Goal: Task Accomplishment & Management: Manage account settings

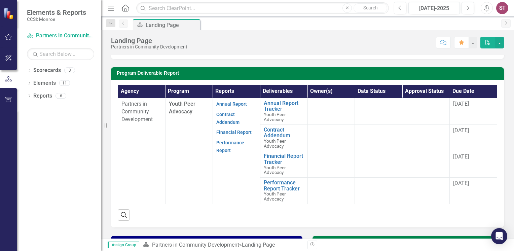
scroll to position [163, 0]
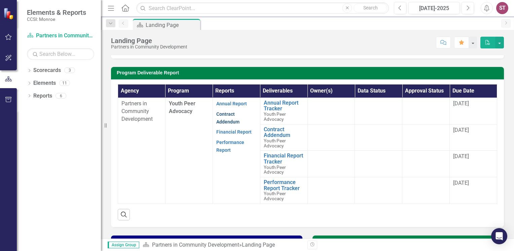
click at [222, 114] on link "Contract Addendum" at bounding box center [227, 117] width 23 height 13
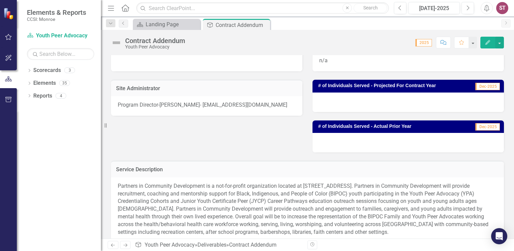
scroll to position [150, 0]
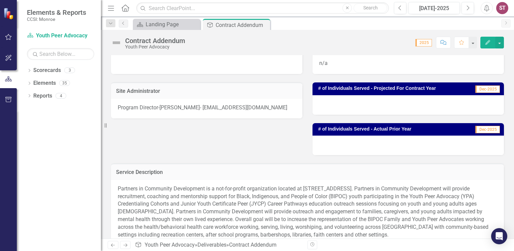
click at [343, 145] on div at bounding box center [408, 146] width 191 height 20
click at [390, 139] on div at bounding box center [408, 146] width 191 height 20
click at [477, 128] on span "Dec-2025" at bounding box center [487, 129] width 25 height 7
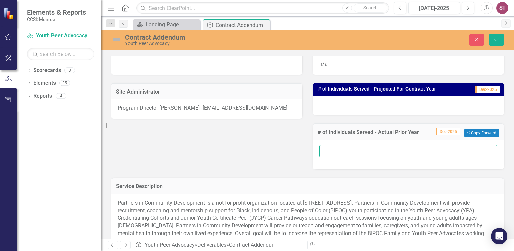
click at [358, 153] on input "text" at bounding box center [408, 151] width 178 height 12
click at [385, 151] on input "75 total including outreach, mental health 101 and 27" at bounding box center [408, 151] width 178 height 12
click at [479, 148] on input "75 total including outreach, education mental health 101 and 27" at bounding box center [408, 151] width 178 height 12
click at [452, 151] on input "75 total including outreach, education mental health 101 and 27 received one on…" at bounding box center [408, 151] width 178 height 12
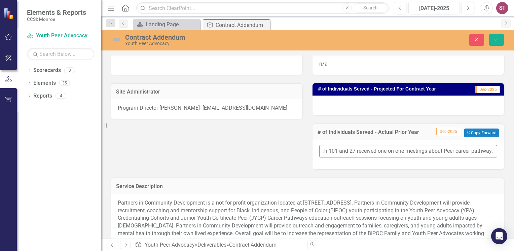
scroll to position [0, 125]
type input "75 total including outreach, education mental health 101 and 27 received one on…"
click at [499, 38] on icon "Save" at bounding box center [496, 39] width 6 height 5
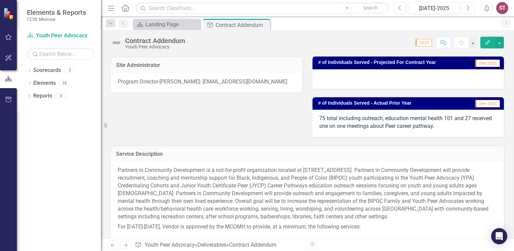
scroll to position [177, 0]
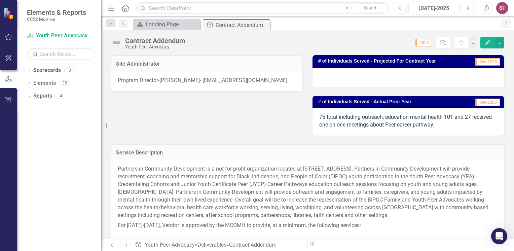
click at [473, 122] on div "75 total including outreach, education mental health 101 and 27 received one on…" at bounding box center [408, 121] width 191 height 27
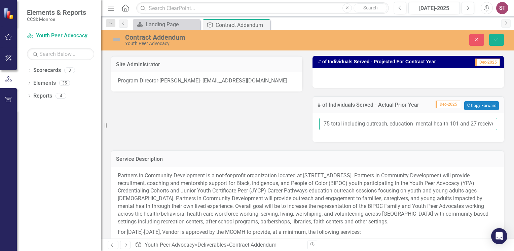
click at [410, 123] on input "75 total including outreach, education mental health 101 and 27 received one on…" at bounding box center [408, 124] width 178 height 12
type input "75 total including outreach, education, mental health 101 and 27 received one o…"
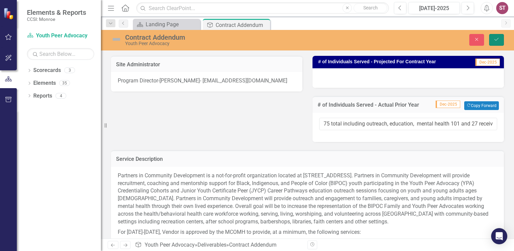
click at [494, 37] on icon "Save" at bounding box center [496, 39] width 6 height 5
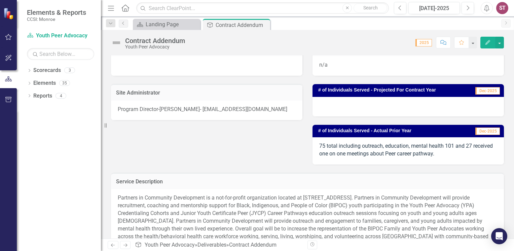
scroll to position [145, 0]
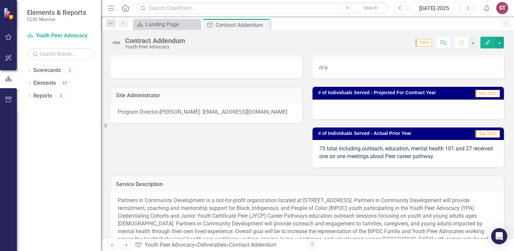
click at [449, 158] on div "75 total including outreach, education, mental health 101 and 27 received one o…" at bounding box center [408, 153] width 191 height 27
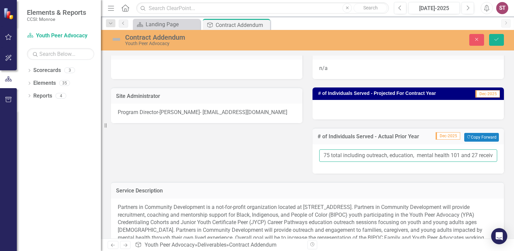
click at [489, 154] on input "75 total including outreach, education, mental health 101 and 27 received one o…" at bounding box center [408, 155] width 178 height 12
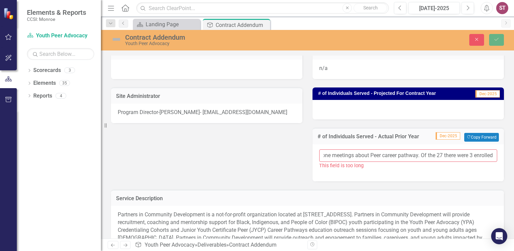
scroll to position [0, 202]
click at [462, 156] on input "75 total including outreach, education, mental health 101 and 27 received one o…" at bounding box center [408, 155] width 178 height 12
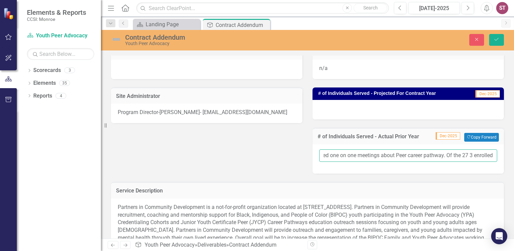
scroll to position [0, 176]
click at [488, 155] on input "75 total including outreach, education, mental health 101 and 27 received one o…" at bounding box center [408, 155] width 178 height 12
type input "75 total including outreach, education, mental health 101 and 27 received one o…"
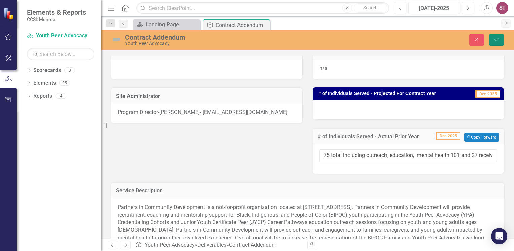
click at [500, 34] on button "Save" at bounding box center [496, 40] width 15 height 12
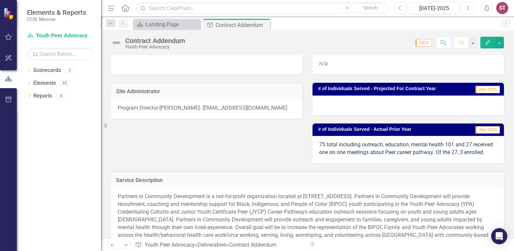
scroll to position [148, 0]
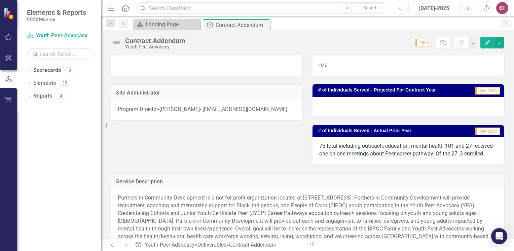
click at [383, 108] on div at bounding box center [408, 107] width 191 height 20
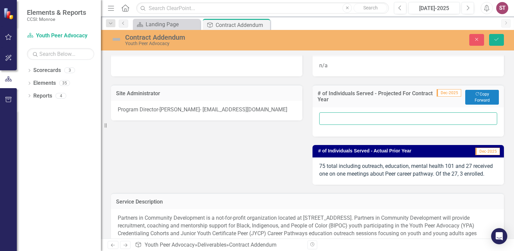
click at [329, 116] on input "text" at bounding box center [408, 118] width 178 height 12
click at [328, 116] on input "text" at bounding box center [408, 118] width 178 height 12
type input "Y"
type input "1"
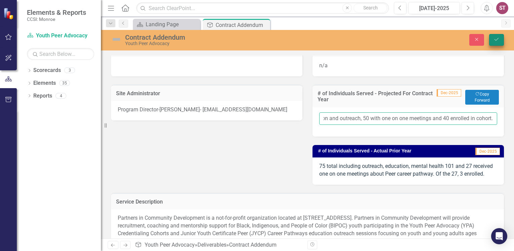
type input "200 education and outreach, 50 with one on one meetings and 40 enrolled in coho…"
click at [500, 38] on button "Save" at bounding box center [496, 40] width 15 height 12
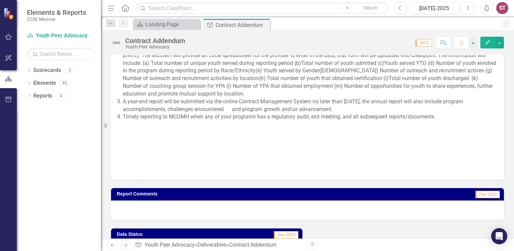
scroll to position [815, 0]
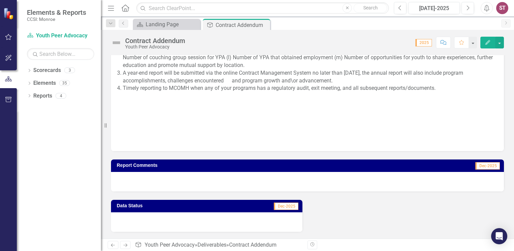
click at [206, 181] on div at bounding box center [307, 182] width 393 height 20
click at [388, 179] on div at bounding box center [307, 182] width 393 height 20
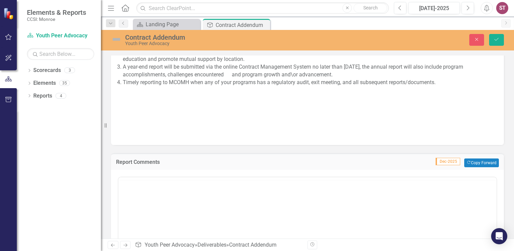
scroll to position [0, 0]
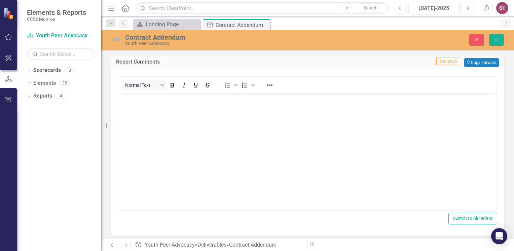
drag, startPoint x: 511, startPoint y: 197, endPoint x: 329, endPoint y: 87, distance: 212.8
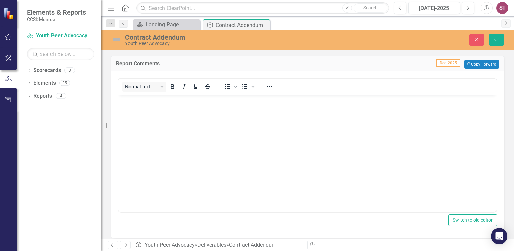
click at [141, 111] on body "Rich Text Area. Press ALT-0 for help." at bounding box center [307, 144] width 378 height 101
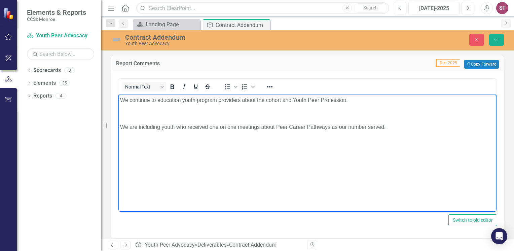
click at [387, 126] on p "We are including youth who received one on one meetings about Peer Career Pathw…" at bounding box center [307, 127] width 375 height 8
click at [206, 114] on p "Rich Text Area. Press ALT-0 for help." at bounding box center [307, 113] width 375 height 8
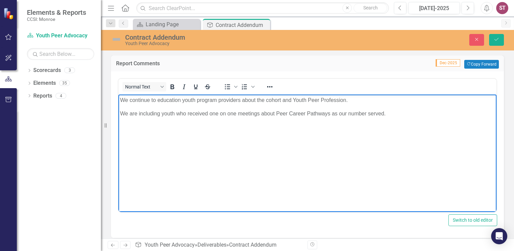
click at [158, 100] on p "We continue to education youth program providers about the cohort and Youth Pee…" at bounding box center [307, 100] width 375 height 8
click at [387, 115] on p "We are including youth who received one on one meetings about Peer Career Pathw…" at bounding box center [307, 113] width 375 height 8
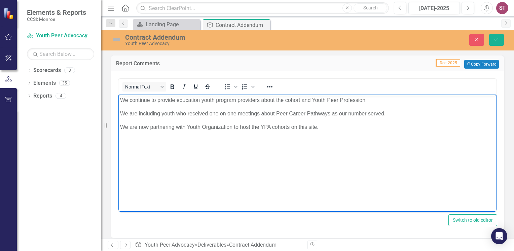
click at [320, 127] on p "We are now partnering with Youth Organization to host the YPA cohorts on this s…" at bounding box center [307, 127] width 375 height 8
click at [242, 141] on p "Programs like the Urban League, Hope585, HIVE, Community Place of [GEOGRAPHIC_D…" at bounding box center [307, 140] width 375 height 8
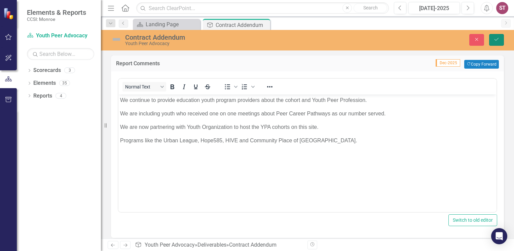
click at [498, 42] on button "Save" at bounding box center [496, 40] width 15 height 12
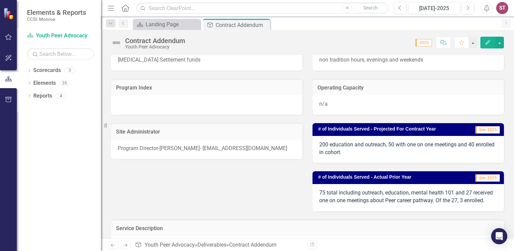
scroll to position [0, 0]
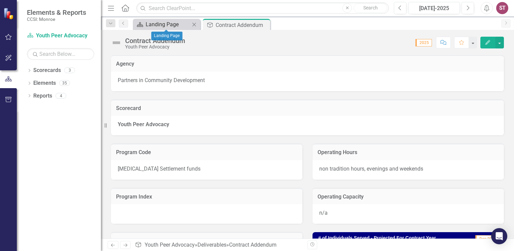
click at [170, 24] on div "Landing Page" at bounding box center [168, 24] width 44 height 8
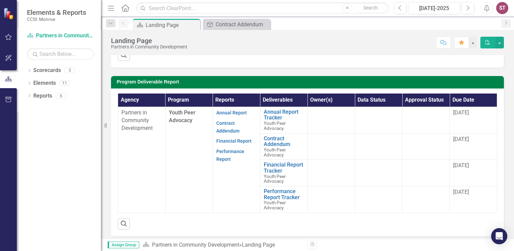
scroll to position [152, 0]
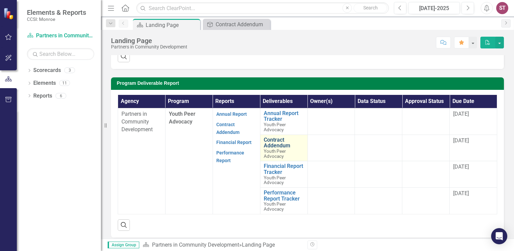
click at [275, 139] on link "Contract Addendum" at bounding box center [284, 143] width 40 height 12
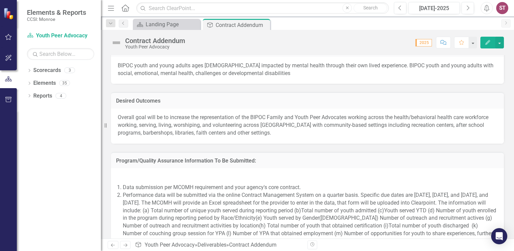
scroll to position [846, 0]
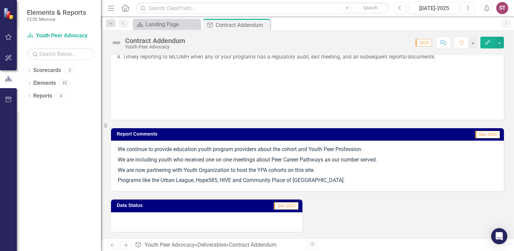
click at [148, 221] on div at bounding box center [206, 222] width 191 height 20
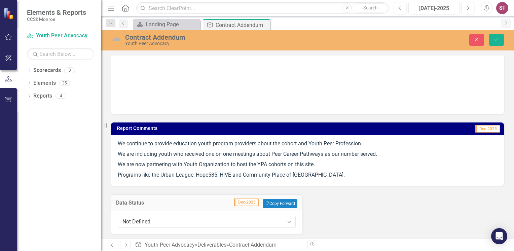
scroll to position [854, 0]
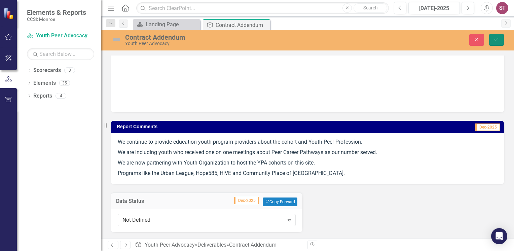
click at [499, 39] on icon "Save" at bounding box center [496, 39] width 6 height 5
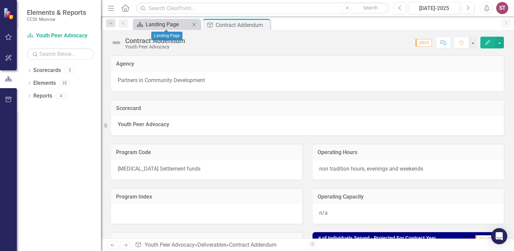
click at [169, 24] on div "Landing Page" at bounding box center [168, 24] width 44 height 8
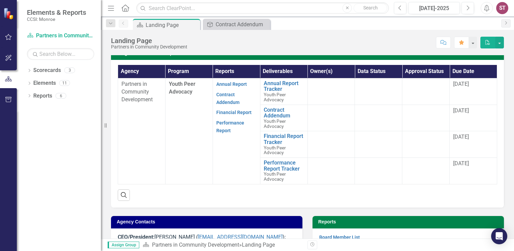
scroll to position [183, 0]
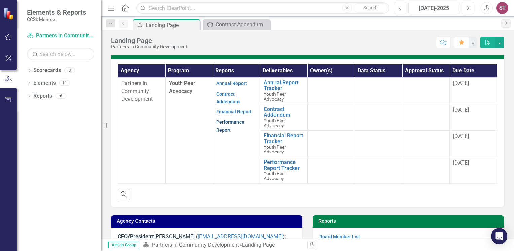
click at [220, 124] on link "Performance Report" at bounding box center [230, 125] width 28 height 13
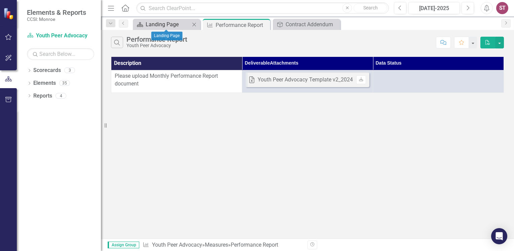
click at [150, 24] on div "Landing Page" at bounding box center [168, 24] width 44 height 8
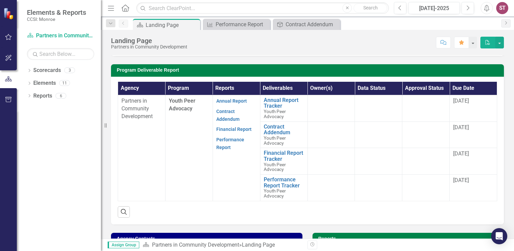
scroll to position [174, 0]
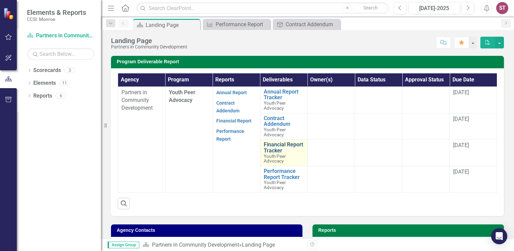
click at [270, 145] on link "Financial Report Tracker" at bounding box center [284, 148] width 40 height 12
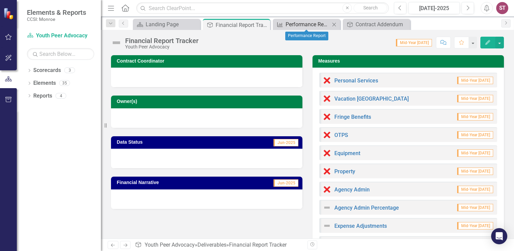
click at [306, 24] on div "Performance Report" at bounding box center [308, 24] width 44 height 8
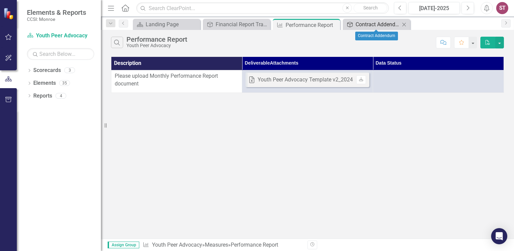
click at [371, 23] on div "Contract Addendum" at bounding box center [378, 24] width 44 height 8
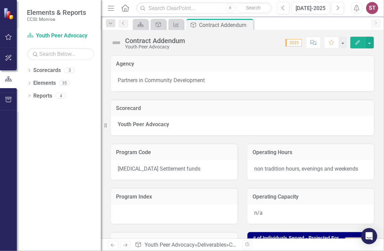
click at [124, 9] on icon at bounding box center [125, 7] width 8 height 7
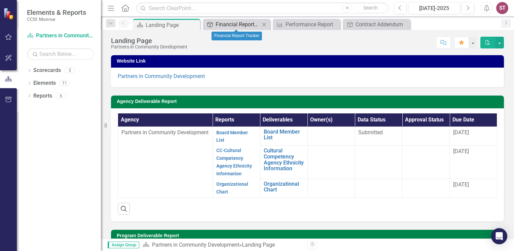
click at [232, 25] on div "Financial Report Tracker" at bounding box center [238, 24] width 44 height 8
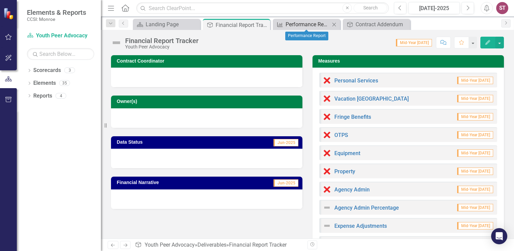
click at [316, 24] on div "Performance Report" at bounding box center [308, 24] width 44 height 8
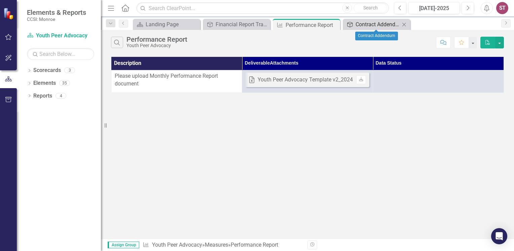
click at [378, 24] on div "Contract Addendum" at bounding box center [378, 24] width 44 height 8
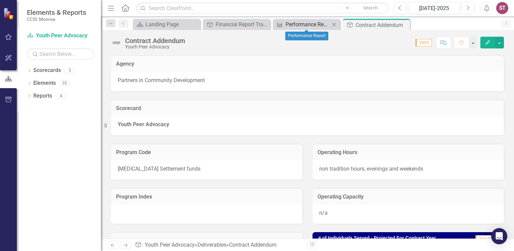
click at [293, 26] on div "Performance Report" at bounding box center [308, 24] width 44 height 8
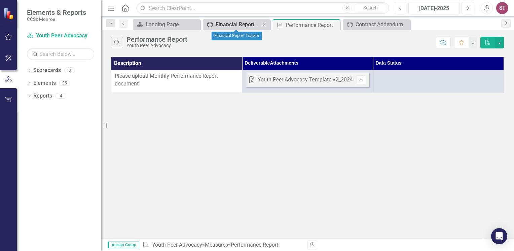
click at [235, 25] on div "Financial Report Tracker" at bounding box center [238, 24] width 44 height 8
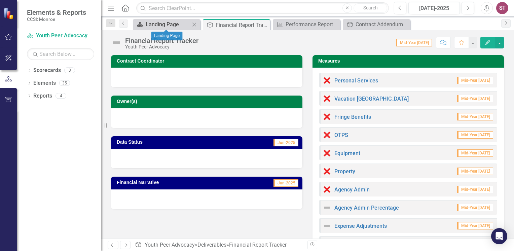
click at [174, 23] on div "Landing Page" at bounding box center [168, 24] width 44 height 8
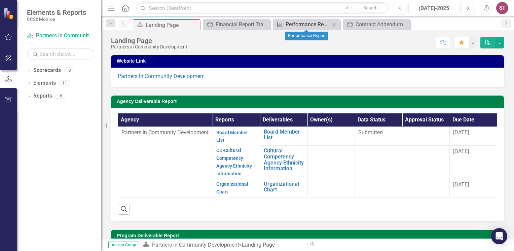
click at [318, 21] on div "Performance Report" at bounding box center [308, 24] width 44 height 8
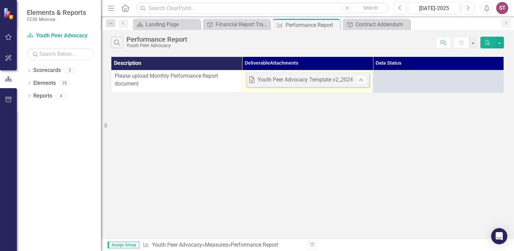
click at [361, 88] on td "Excel Youth Peer Advocacy Template v2_2024_-ST.xlsx Uploaded [DATE] 9:45 AM Dow…" at bounding box center [307, 81] width 131 height 23
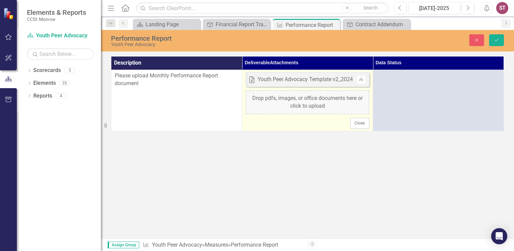
click at [305, 99] on div "Drop pdfs, images, or office documents here or click to upload" at bounding box center [308, 102] width 124 height 24
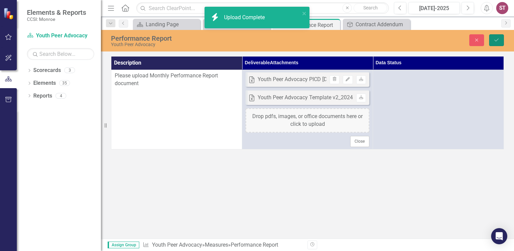
click at [498, 41] on icon "Save" at bounding box center [496, 40] width 6 height 5
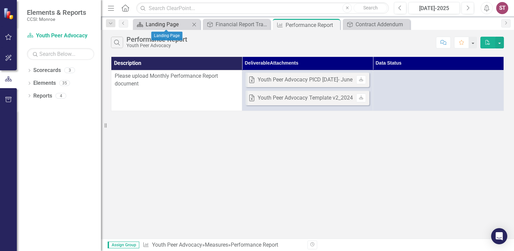
click at [160, 25] on div "Landing Page" at bounding box center [168, 24] width 44 height 8
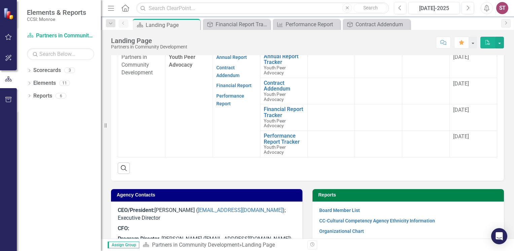
scroll to position [210, 0]
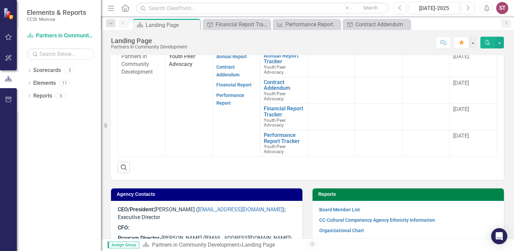
click at [229, 70] on p "Contract Addendum" at bounding box center [236, 71] width 40 height 18
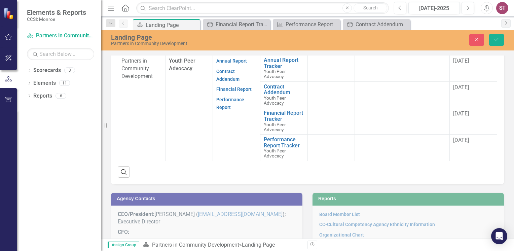
scroll to position [214, 0]
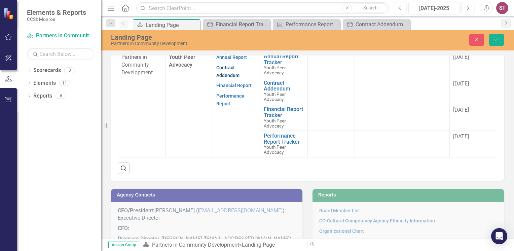
click at [226, 72] on link "Contract Addendum" at bounding box center [227, 71] width 23 height 13
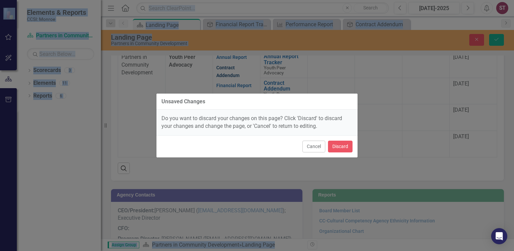
click at [226, 72] on div "Unsaved Changes Do you want to discard your changes on this page? Click 'Discar…" at bounding box center [257, 125] width 202 height 251
click at [310, 149] on button "Cancel" at bounding box center [313, 147] width 23 height 12
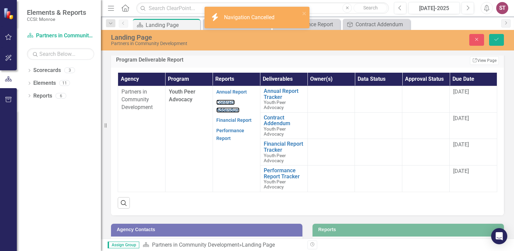
scroll to position [178, 0]
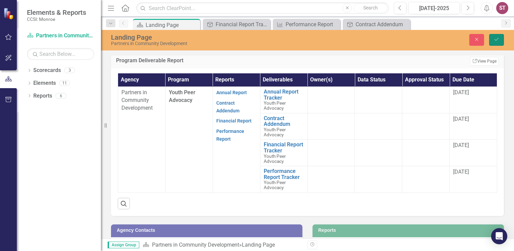
click at [496, 37] on icon "Save" at bounding box center [496, 39] width 6 height 5
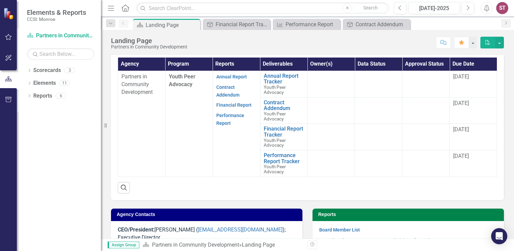
scroll to position [189, 0]
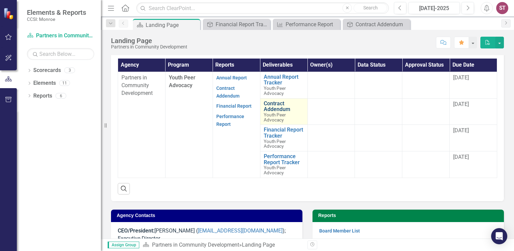
click at [277, 108] on link "Contract Addendum" at bounding box center [284, 107] width 40 height 12
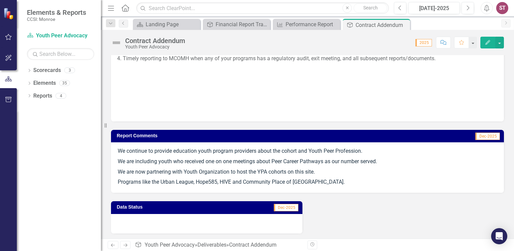
scroll to position [846, 0]
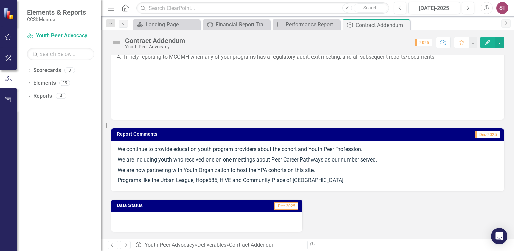
click at [221, 230] on div at bounding box center [206, 222] width 191 height 20
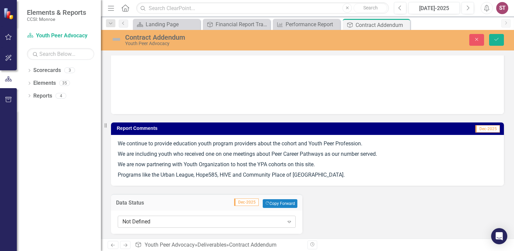
click at [167, 225] on div "Not Defined" at bounding box center [202, 222] width 161 height 8
click at [326, 221] on div "Data Status Dec-2025 Copy Forward Copy Forward Not Defined Expand" at bounding box center [307, 210] width 403 height 48
click at [353, 179] on p "Programs like the Urban League, Hope585, HIVE and Community Place of [GEOGRAPHI…" at bounding box center [307, 174] width 379 height 9
click at [350, 179] on p "Programs like the Urban League, Hope585, HIVE and Community Place of [GEOGRAPHI…" at bounding box center [307, 174] width 379 height 9
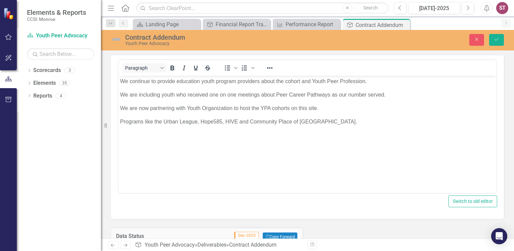
scroll to position [936, 0]
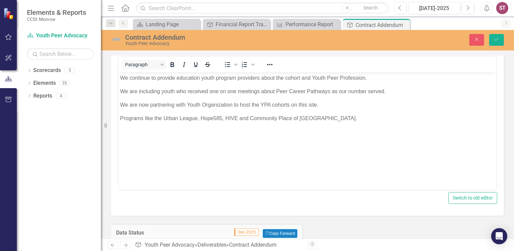
click at [348, 119] on p "Programs like the Urban League, Hope585, HIVE and Community Place of [GEOGRAPHI…" at bounding box center [307, 118] width 375 height 8
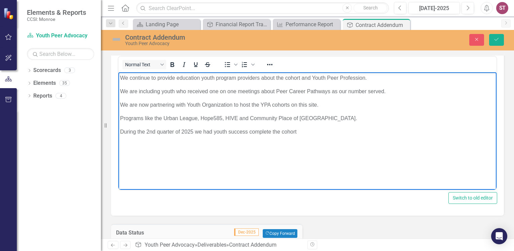
click at [215, 132] on p "During the 2nd quarter of 2025 we had youth success complete the cohort" at bounding box center [307, 131] width 375 height 8
click at [215, 133] on p "During the 2nd quarter of 2025 we had youth success complete the cohort" at bounding box center [307, 131] width 375 height 8
click at [215, 132] on p "During the 2nd quarter of 2025 we had youth success complete the cohort" at bounding box center [307, 131] width 375 height 8
click at [304, 130] on p "During the 2nd quarter of 2025 we had 3 youth success complete the cohort" at bounding box center [307, 131] width 375 height 8
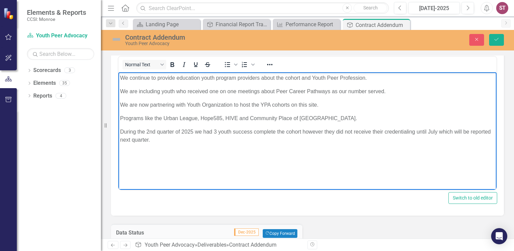
click at [174, 142] on p "During the 2nd quarter of 2025 we had 3 youth success complete the cohort howev…" at bounding box center [307, 135] width 375 height 16
click at [172, 141] on p "During the 2nd quarter of 2025 we had 3 youth success complete the cohort howev…" at bounding box center [307, 135] width 375 height 16
click at [252, 132] on p "During the 2nd quarter of 2025 we had 3 youth success complete the cohort howev…" at bounding box center [307, 135] width 375 height 16
click at [426, 133] on p "During the 2nd quarter of 2025 we had 3 youth successfully complete the cohort …" at bounding box center [307, 135] width 375 height 16
click at [194, 141] on p "During the 2nd quarter of 2025 we had 3 youth successfully complete the cohort …" at bounding box center [307, 135] width 375 height 16
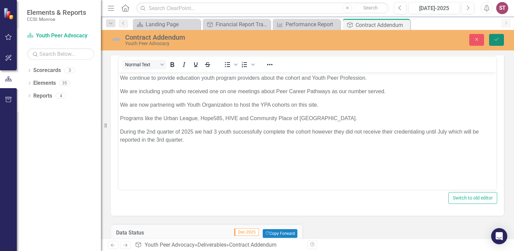
click at [500, 39] on button "Save" at bounding box center [496, 40] width 15 height 12
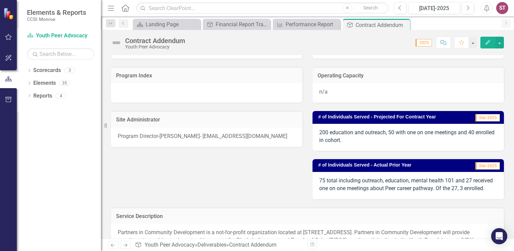
scroll to position [0, 0]
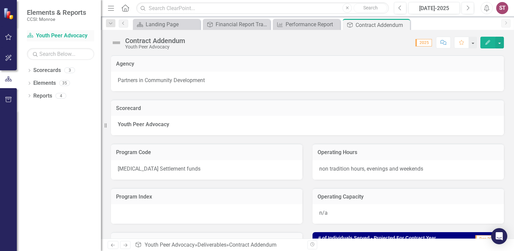
click at [54, 34] on link "Scorecard Youth Peer Advocacy" at bounding box center [60, 36] width 67 height 8
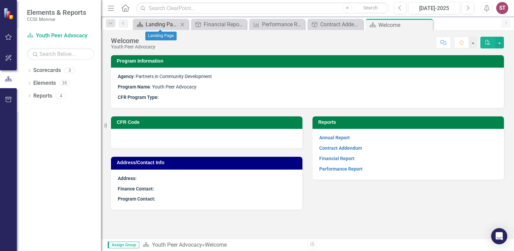
click at [168, 24] on div "Landing Page" at bounding box center [162, 24] width 33 height 8
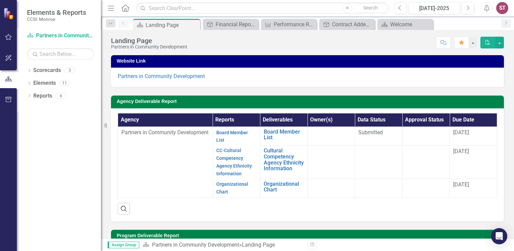
click at [501, 9] on div "ST" at bounding box center [502, 8] width 12 height 12
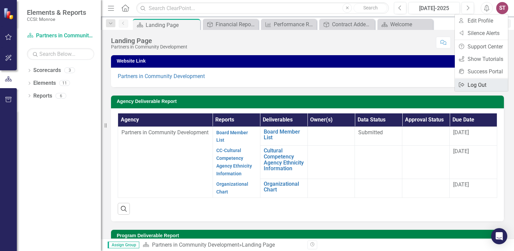
click at [474, 85] on link "Logout Log Out" at bounding box center [481, 85] width 53 height 12
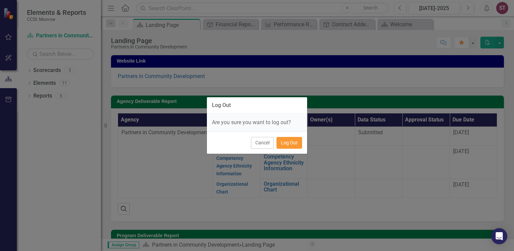
click at [279, 145] on button "Log Out" at bounding box center [290, 143] width 26 height 12
